Goal: Manage account settings

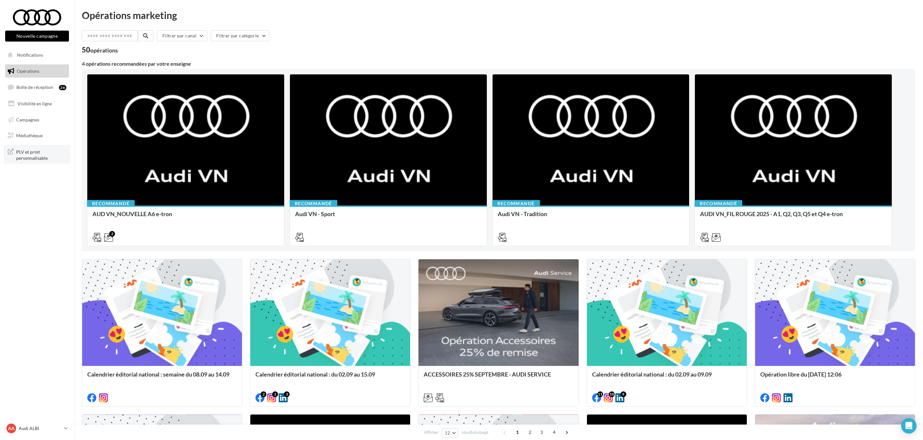
click at [30, 159] on span "PLV et print personnalisable" at bounding box center [41, 155] width 50 height 14
click at [55, 428] on p "Audi ALBI" at bounding box center [40, 428] width 43 height 6
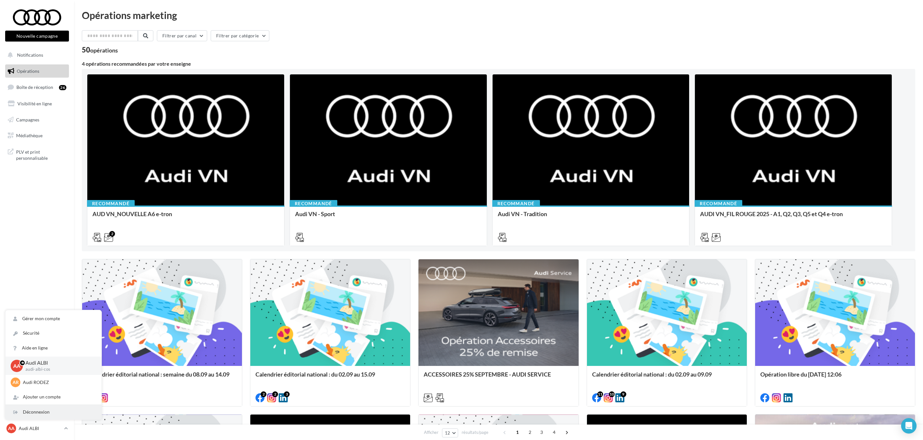
click at [52, 410] on div "Déconnexion" at bounding box center [53, 412] width 96 height 15
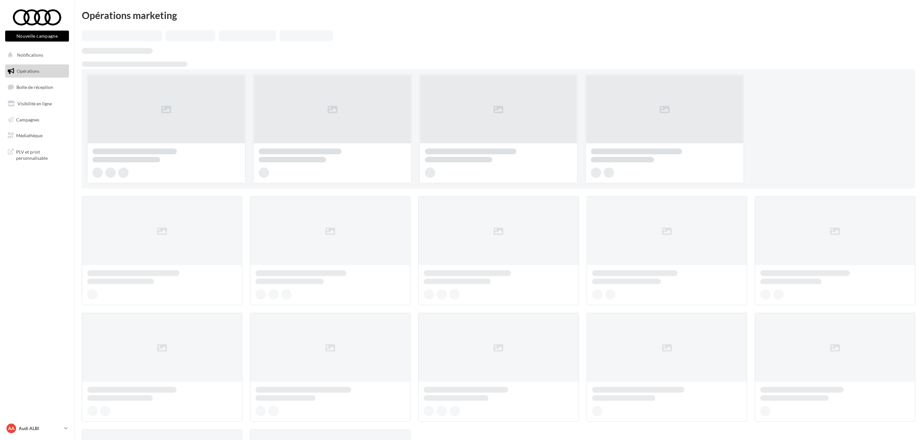
click at [67, 430] on icon at bounding box center [66, 428] width 4 height 5
click at [65, 384] on p "Audi RODEZ" at bounding box center [58, 382] width 71 height 6
